Goal: Transaction & Acquisition: Purchase product/service

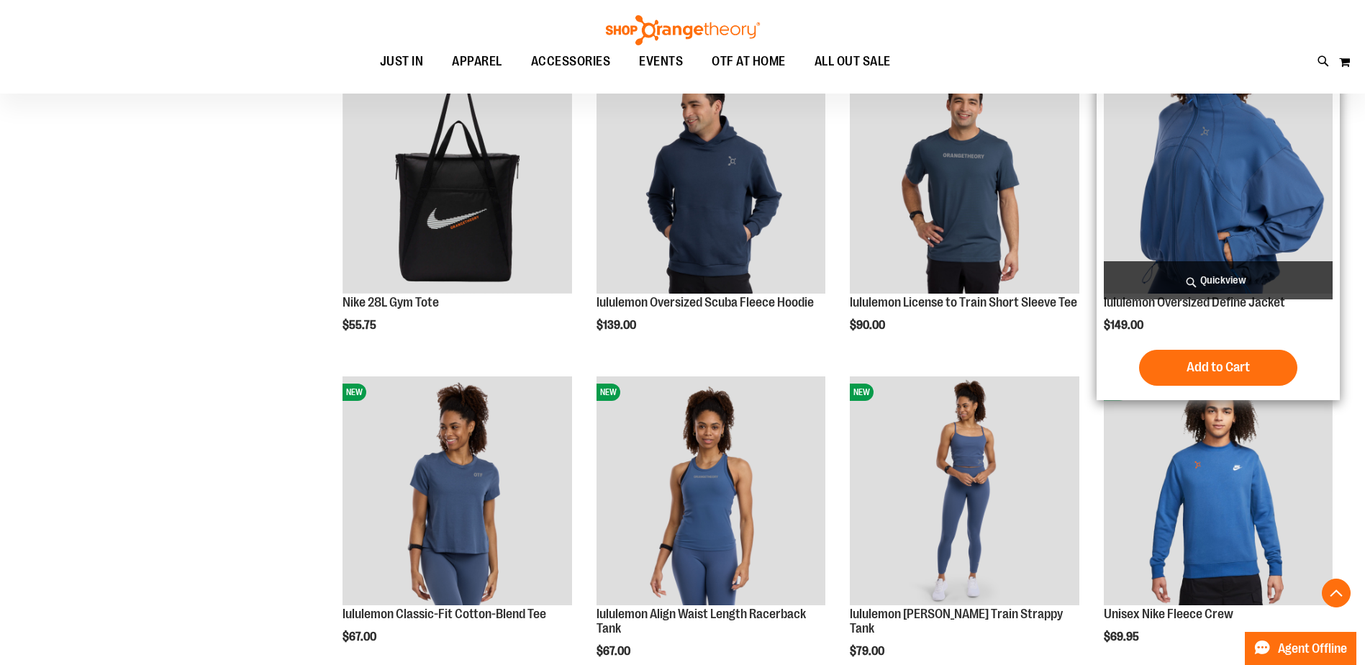
scroll to position [501, 0]
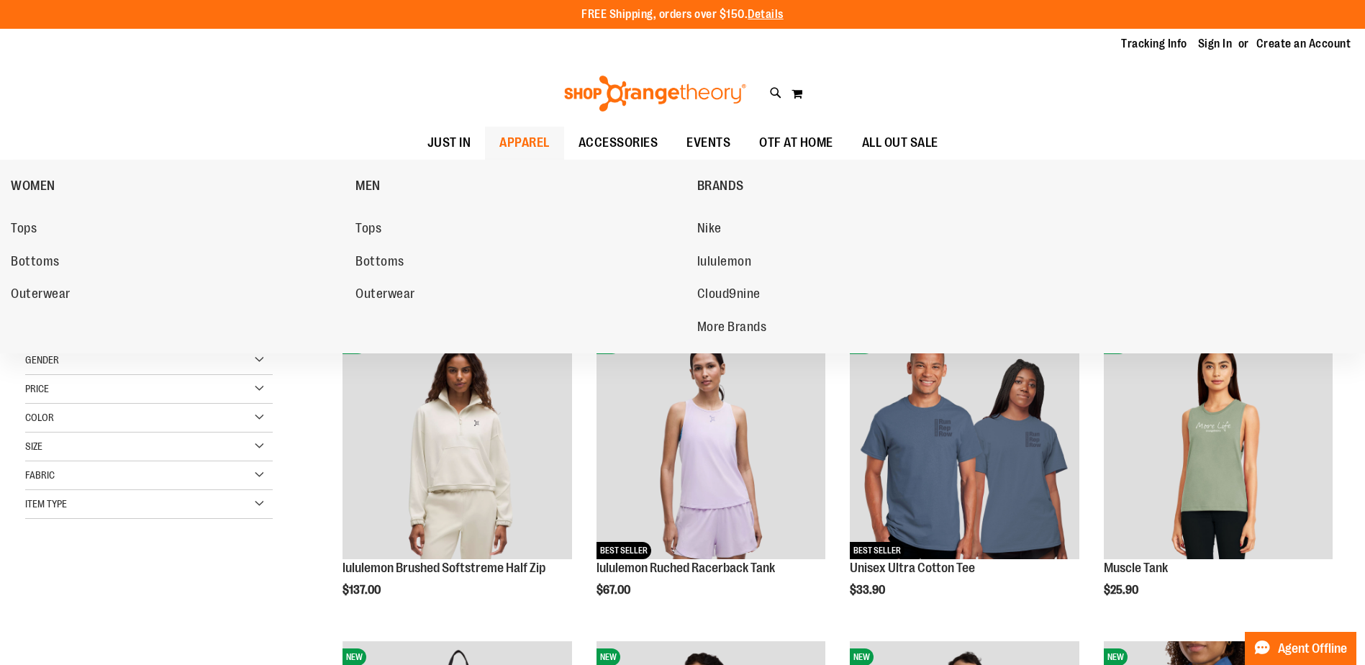
click at [506, 142] on span "APPAREL" at bounding box center [524, 143] width 50 height 32
click at [373, 232] on span "Tops" at bounding box center [368, 230] width 26 height 18
click at [374, 225] on span "Tops" at bounding box center [368, 230] width 26 height 18
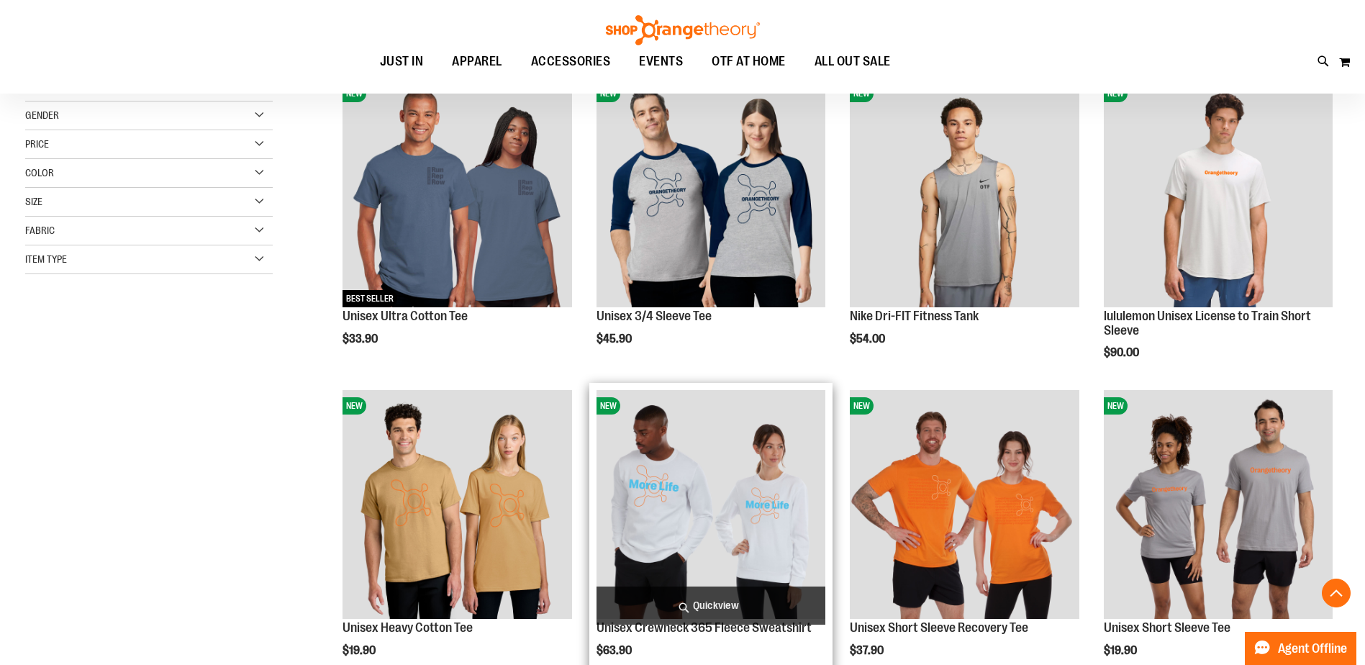
scroll to position [359, 0]
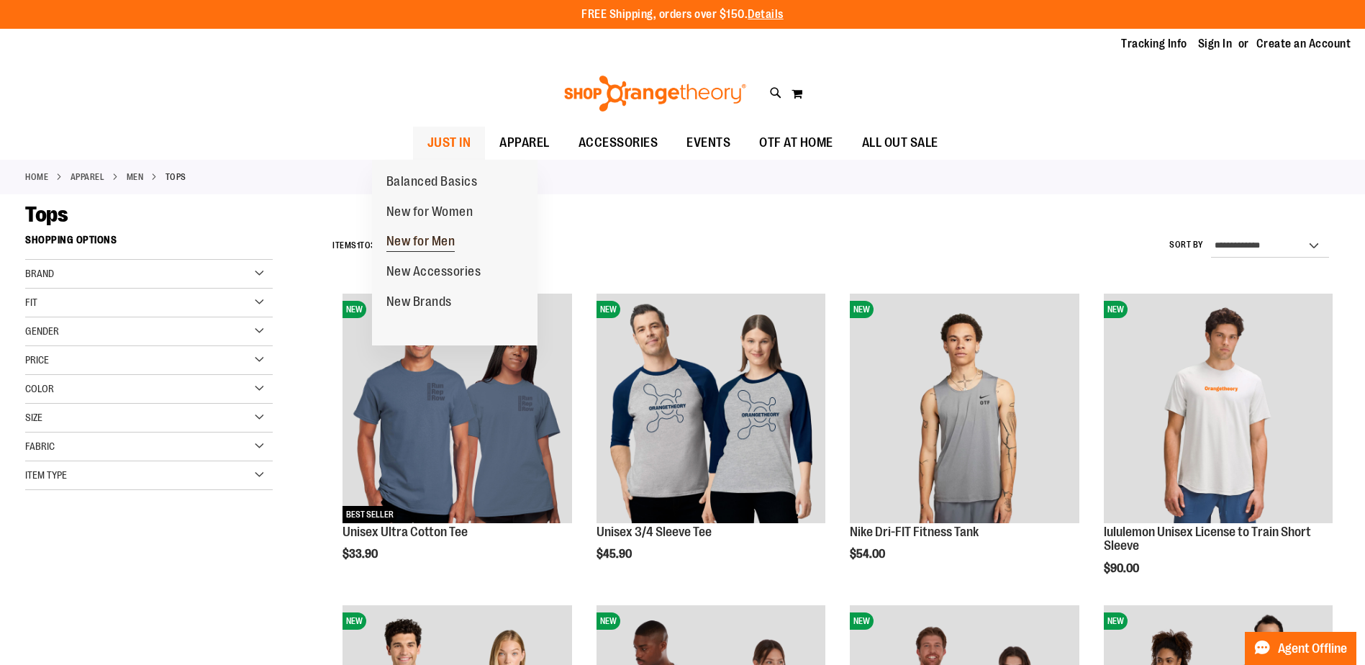
click at [442, 238] on span "New for Men" at bounding box center [420, 243] width 69 height 18
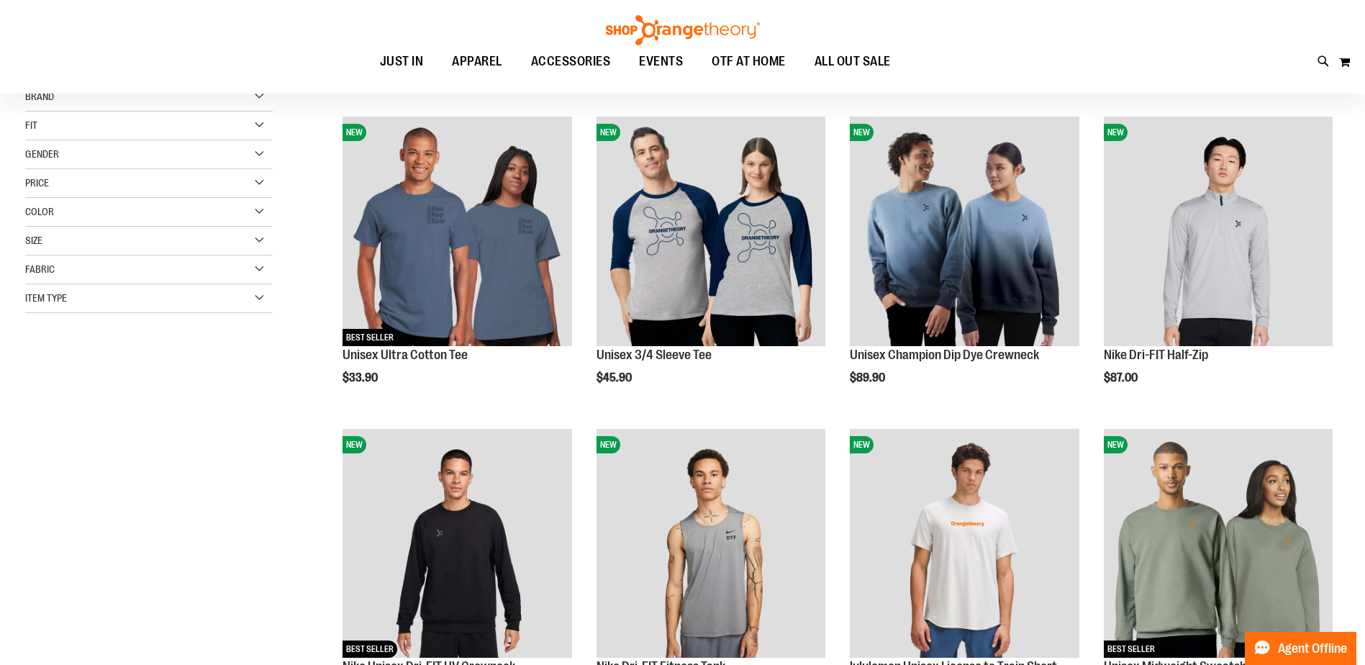
scroll to position [215, 0]
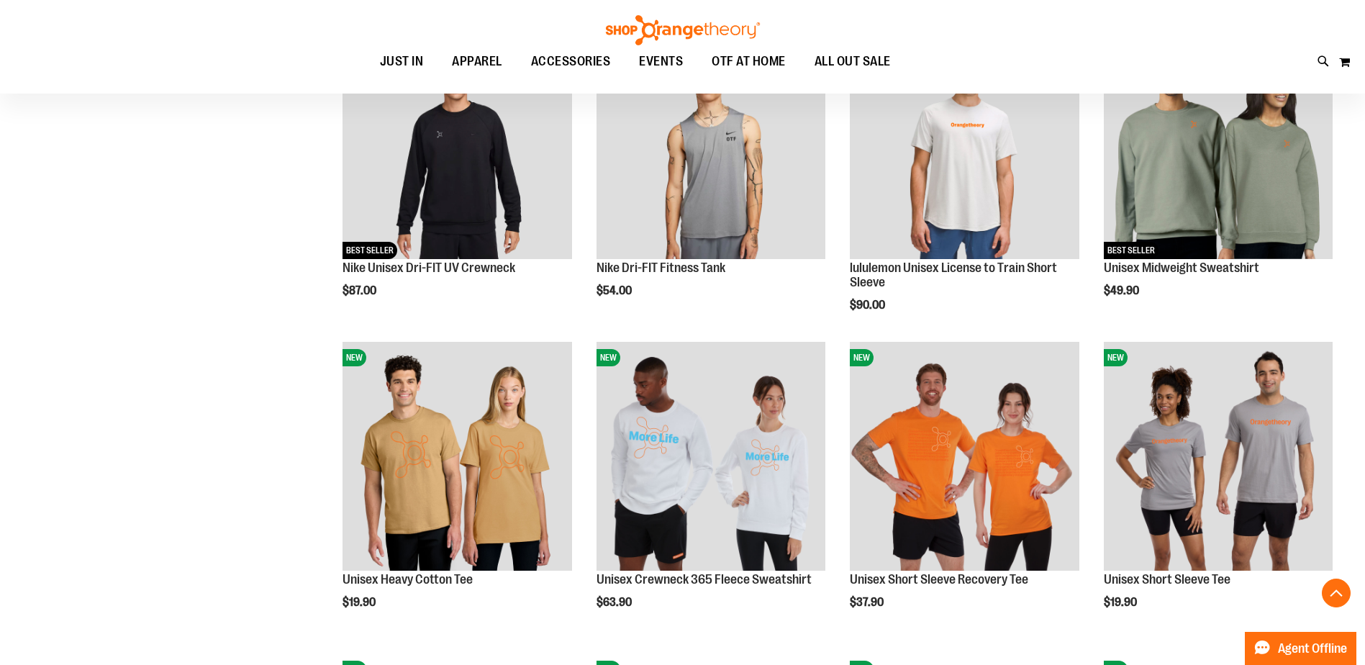
scroll to position [647, 0]
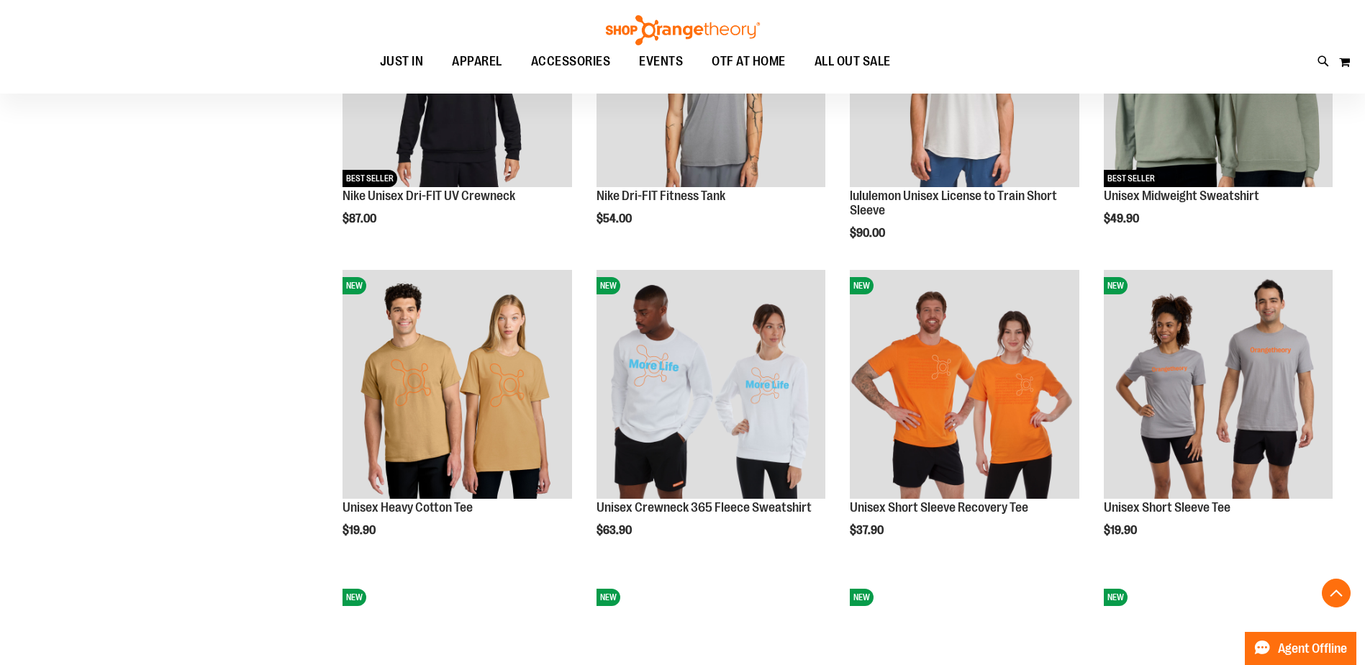
drag, startPoint x: 0, startPoint y: 0, endPoint x: 184, endPoint y: 217, distance: 284.3
click at [184, 217] on div "**********" at bounding box center [682, 587] width 1314 height 2015
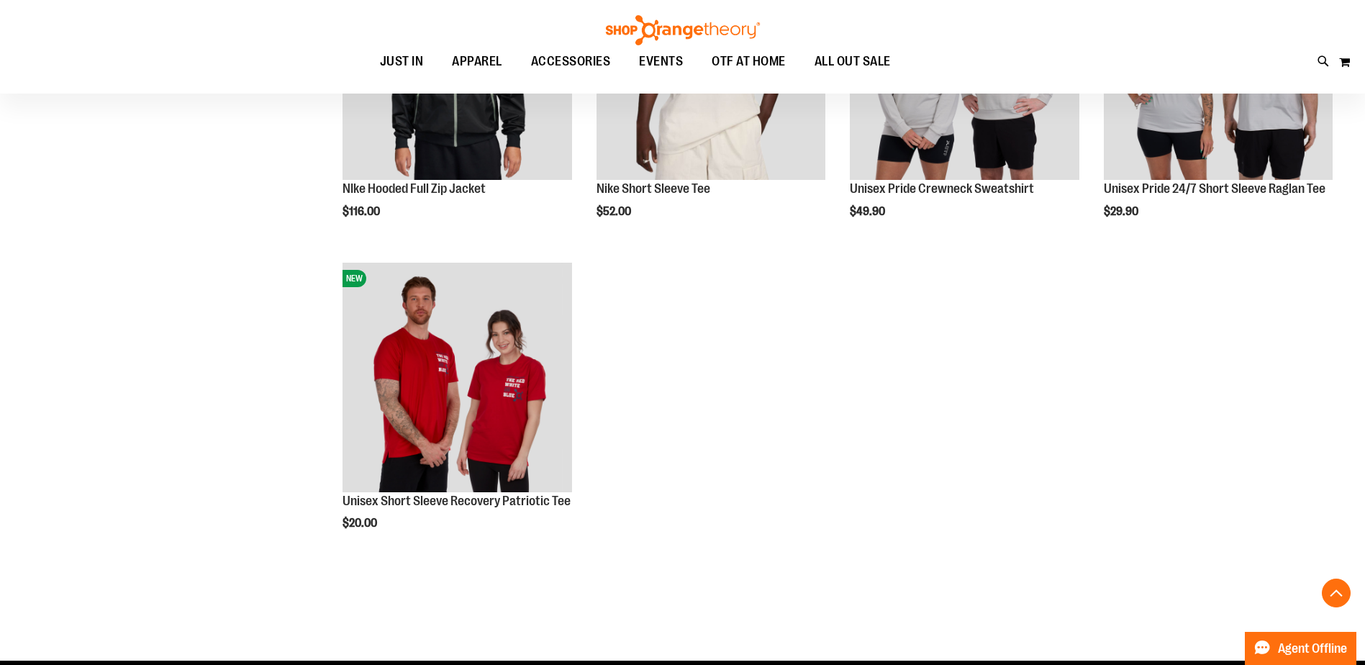
scroll to position [1942, 0]
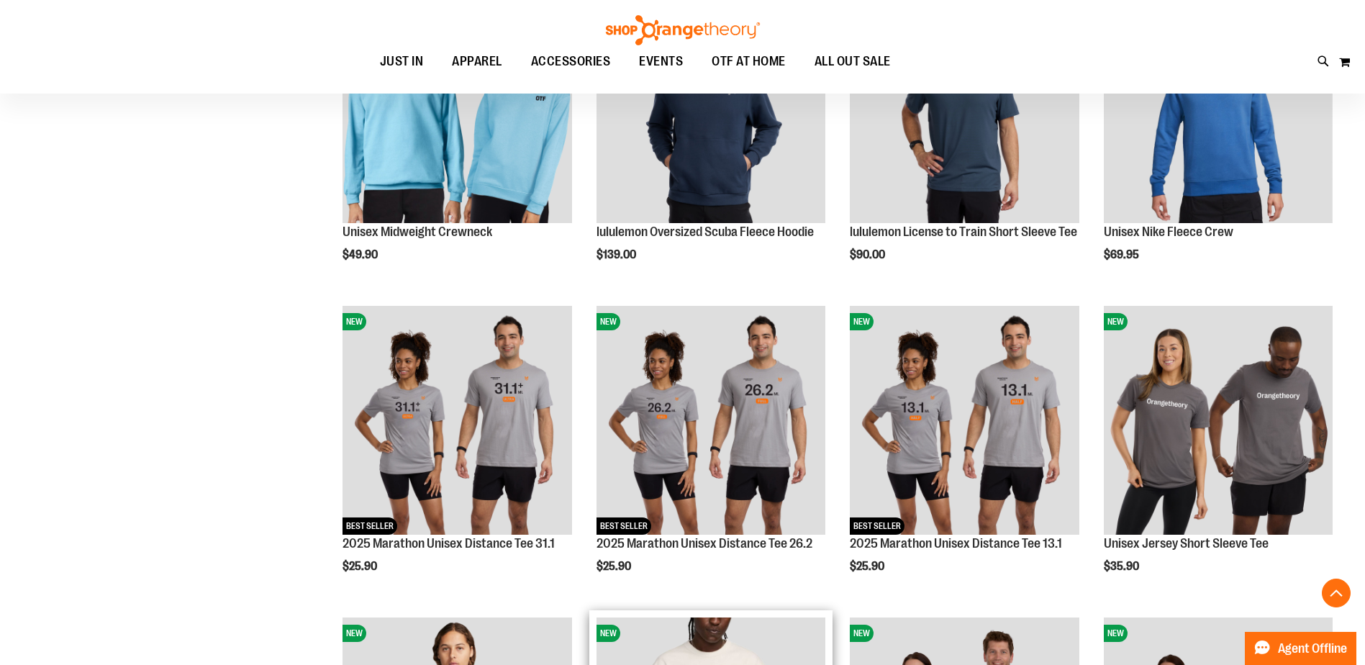
scroll to position [1222, 0]
